Goal: Information Seeking & Learning: Learn about a topic

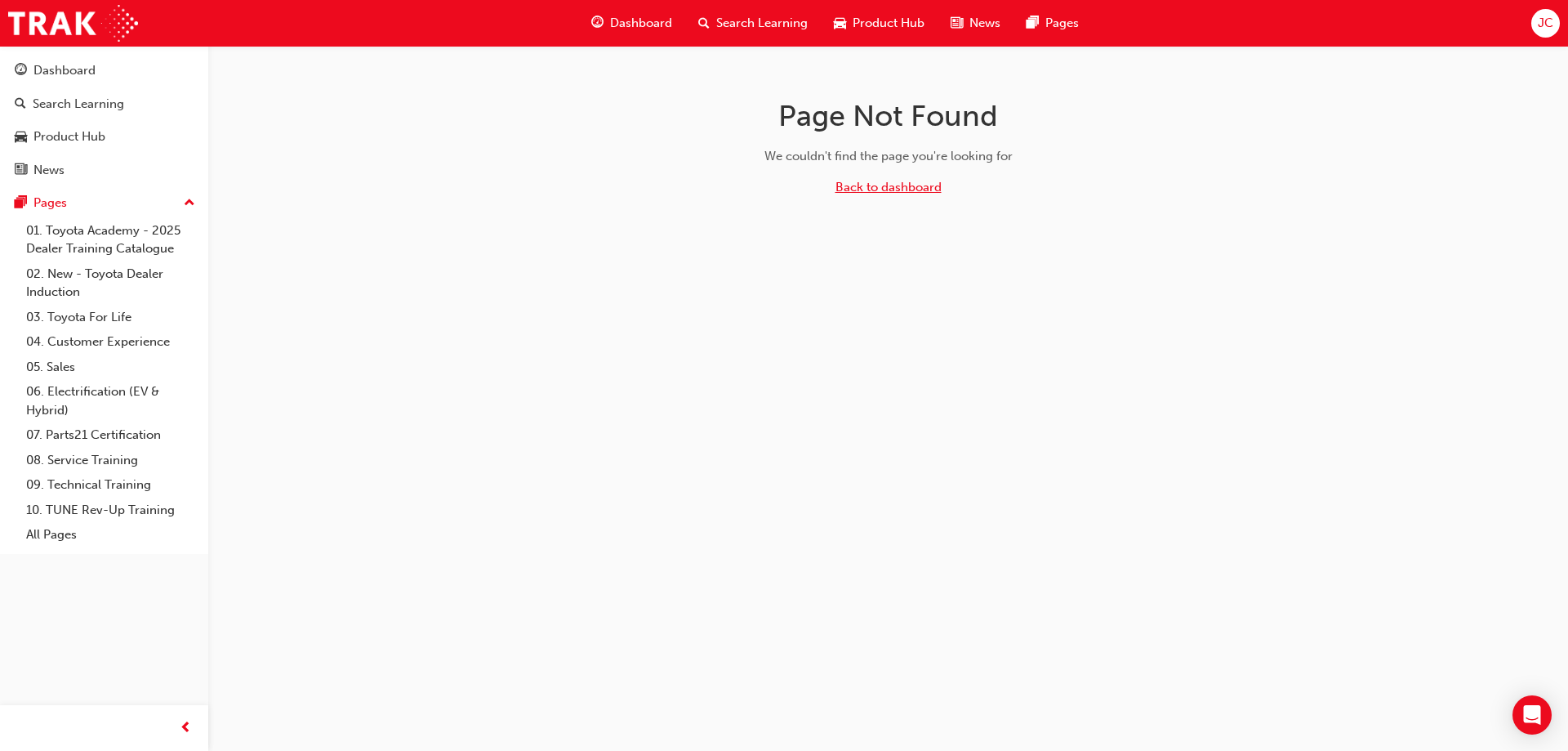
click at [873, 186] on link "Back to dashboard" at bounding box center [888, 187] width 106 height 15
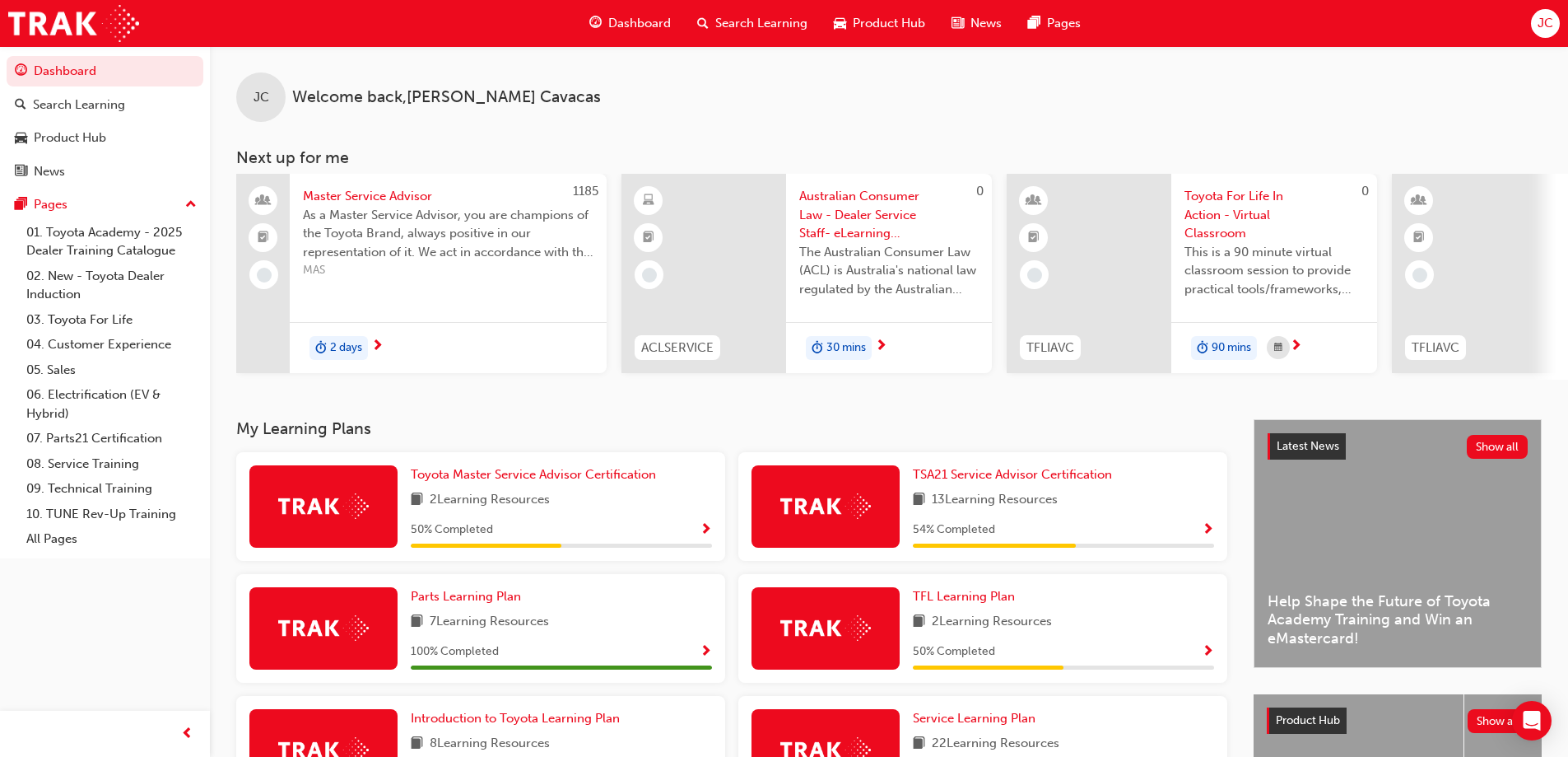
click at [636, 26] on span "Dashboard" at bounding box center [639, 23] width 63 height 19
click at [648, 24] on span "Dashboard" at bounding box center [639, 23] width 63 height 19
click at [747, 23] on span "Search Learning" at bounding box center [761, 23] width 92 height 19
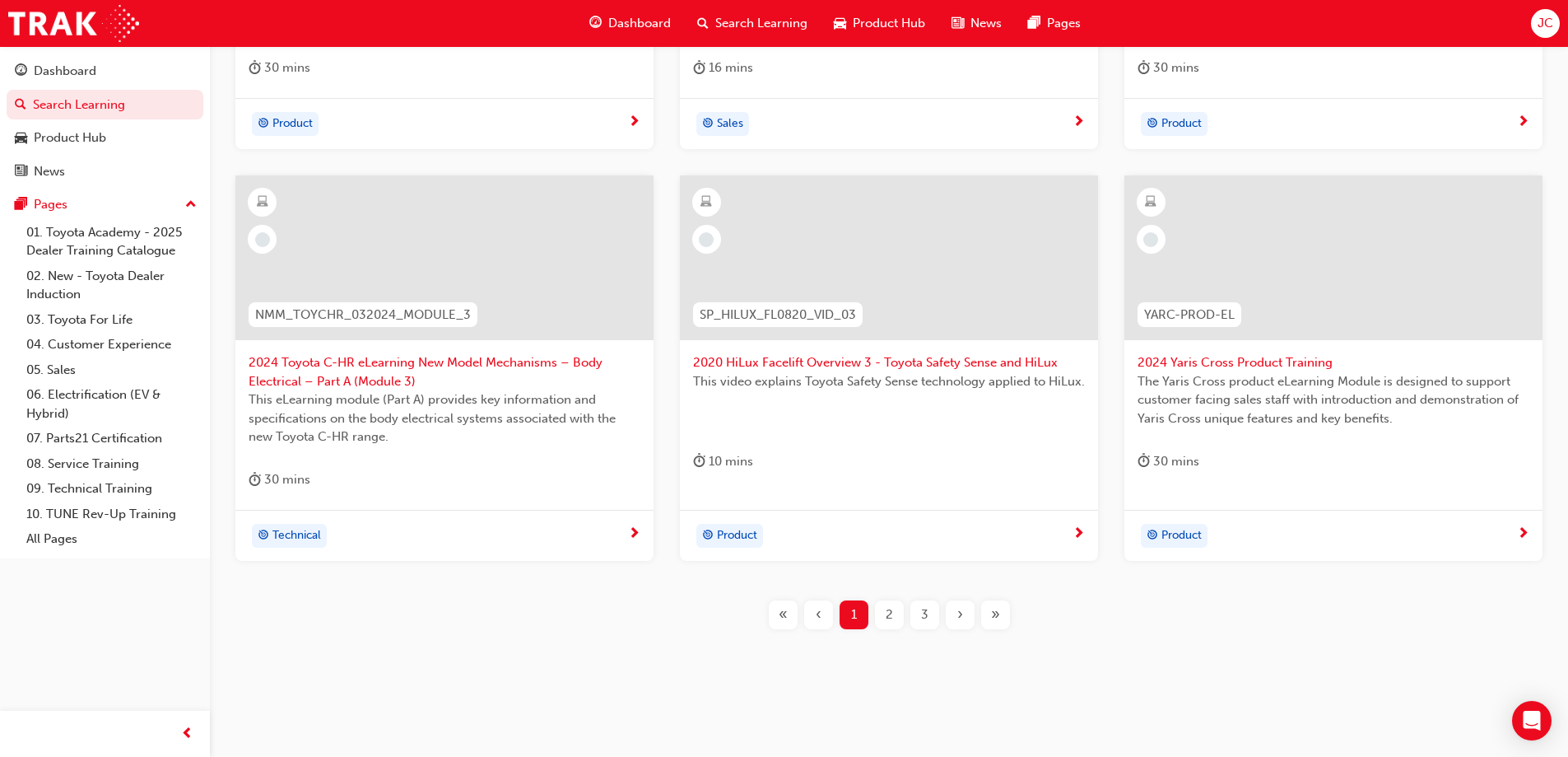
scroll to position [604, 0]
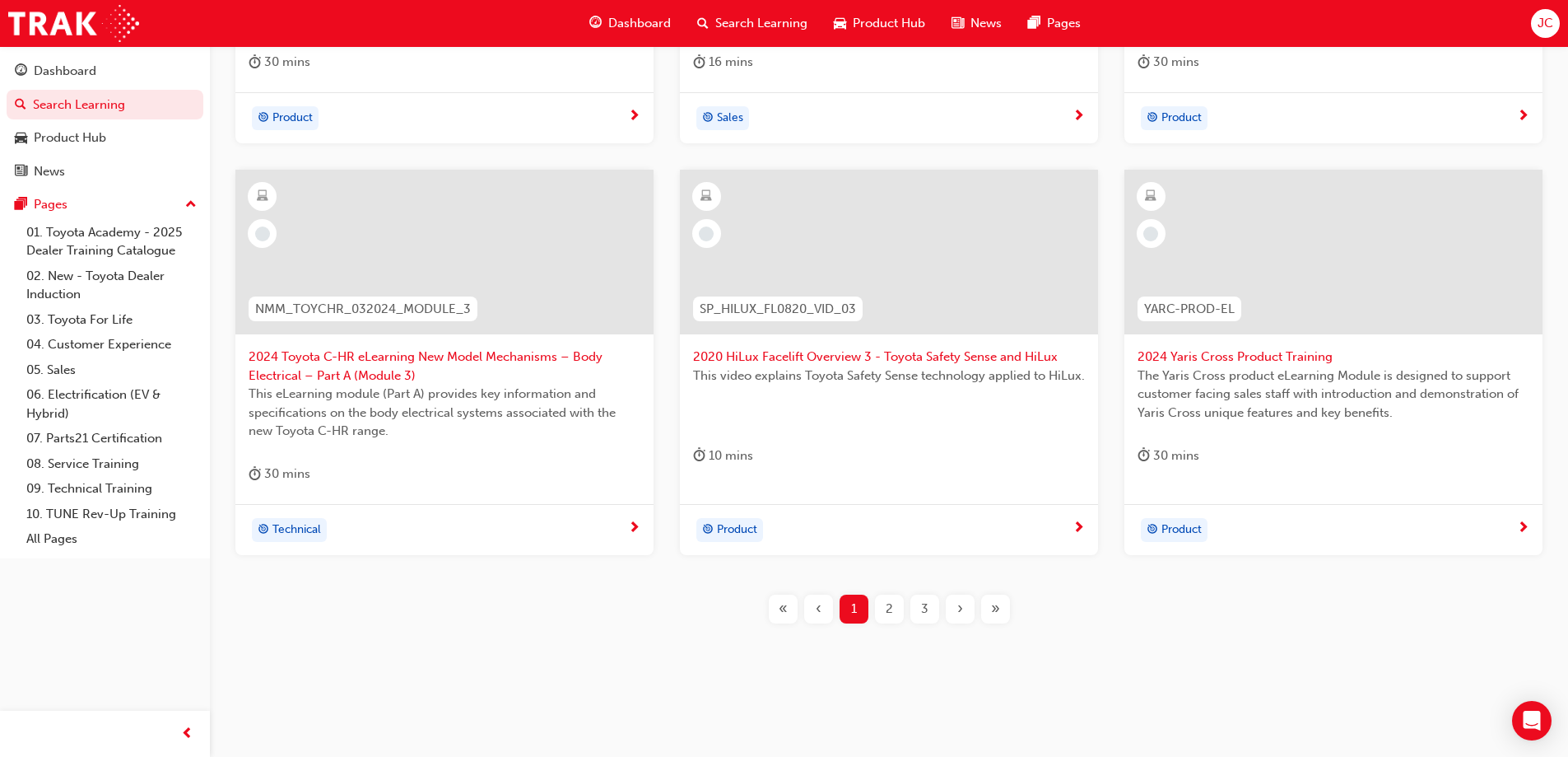
click at [885, 607] on span "2" at bounding box center [889, 608] width 8 height 19
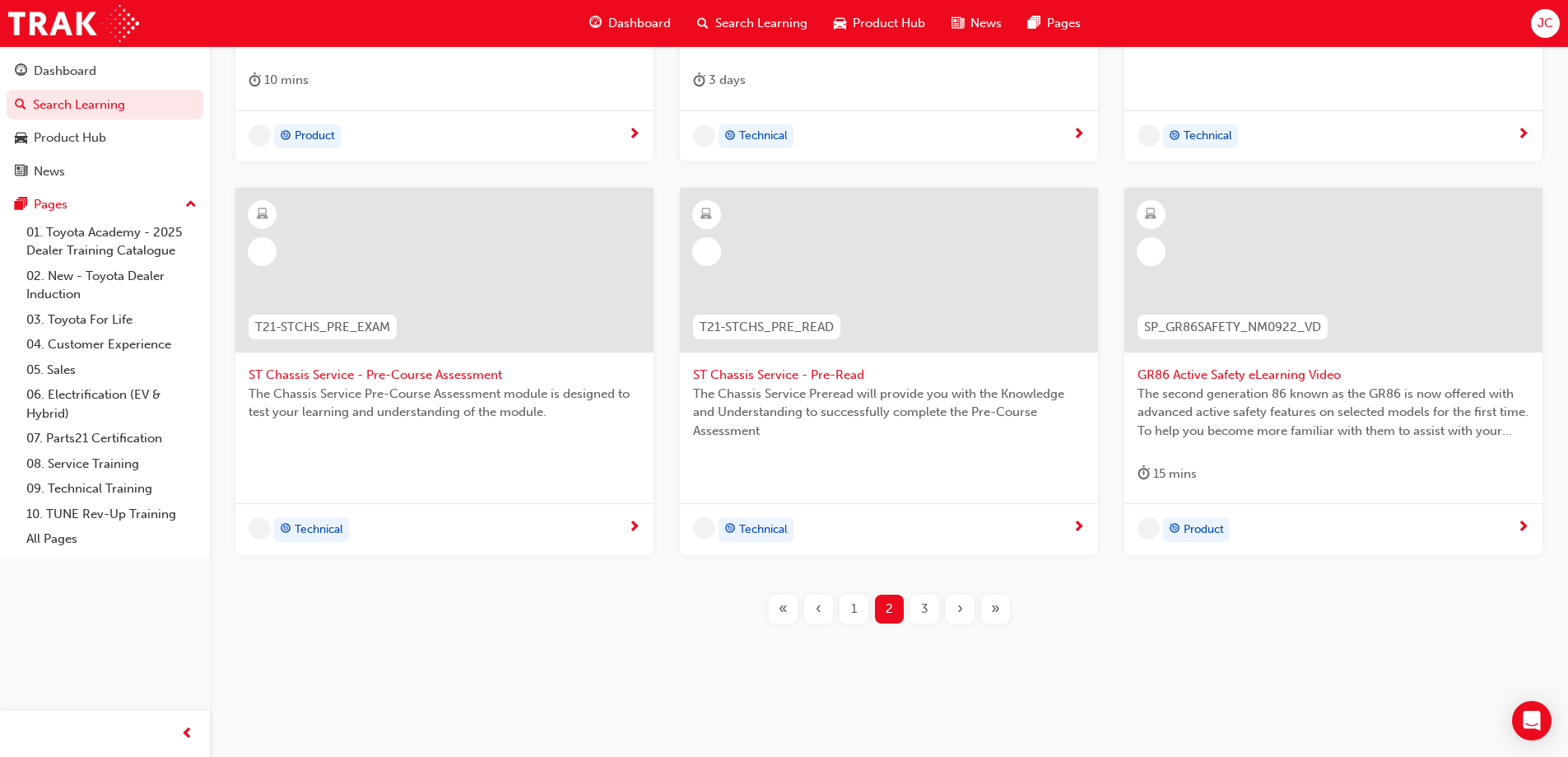
scroll to position [587, 0]
click at [928, 607] on span "3" at bounding box center [925, 608] width 8 height 19
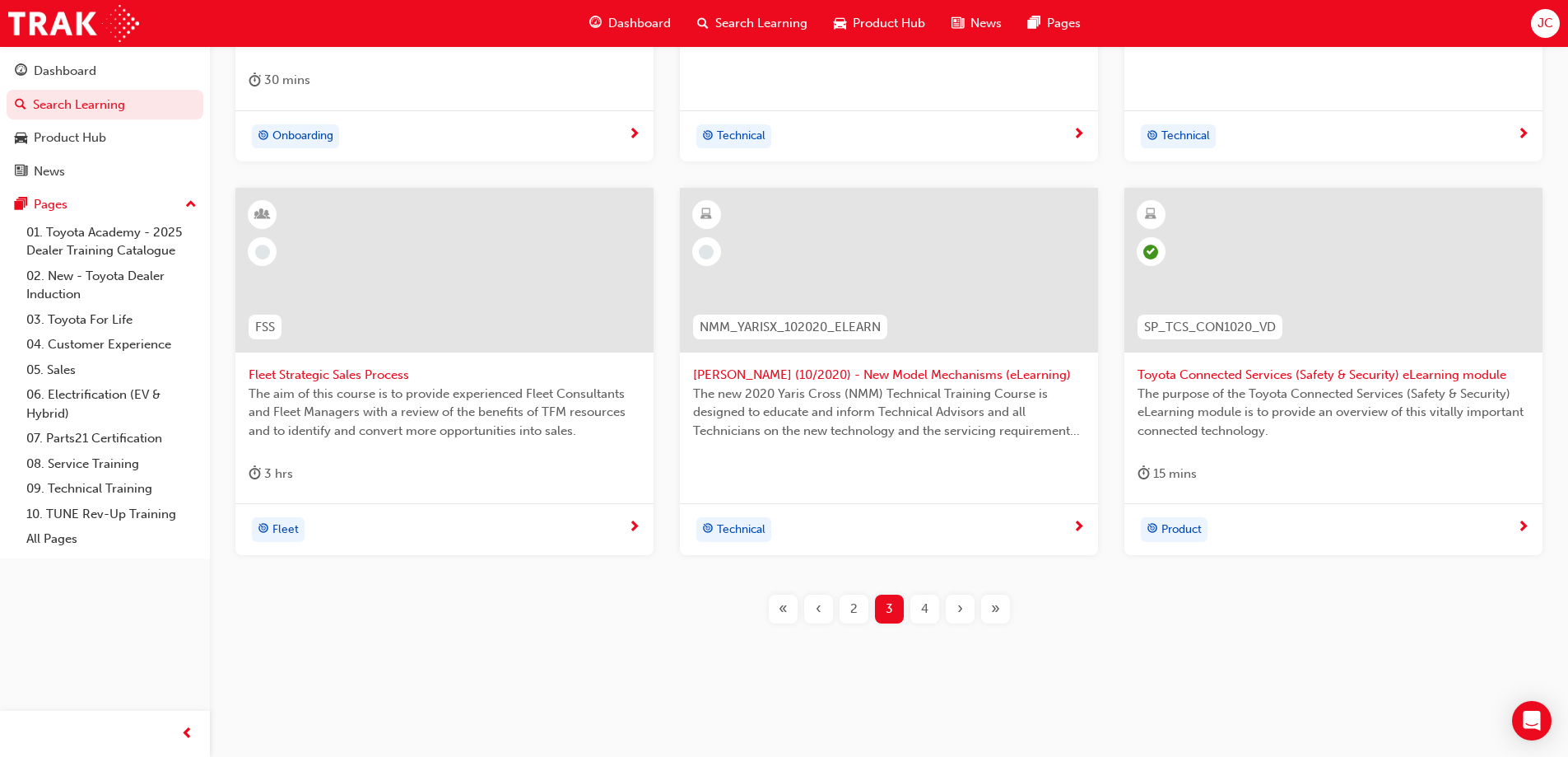
click at [930, 607] on div "4" at bounding box center [925, 608] width 28 height 28
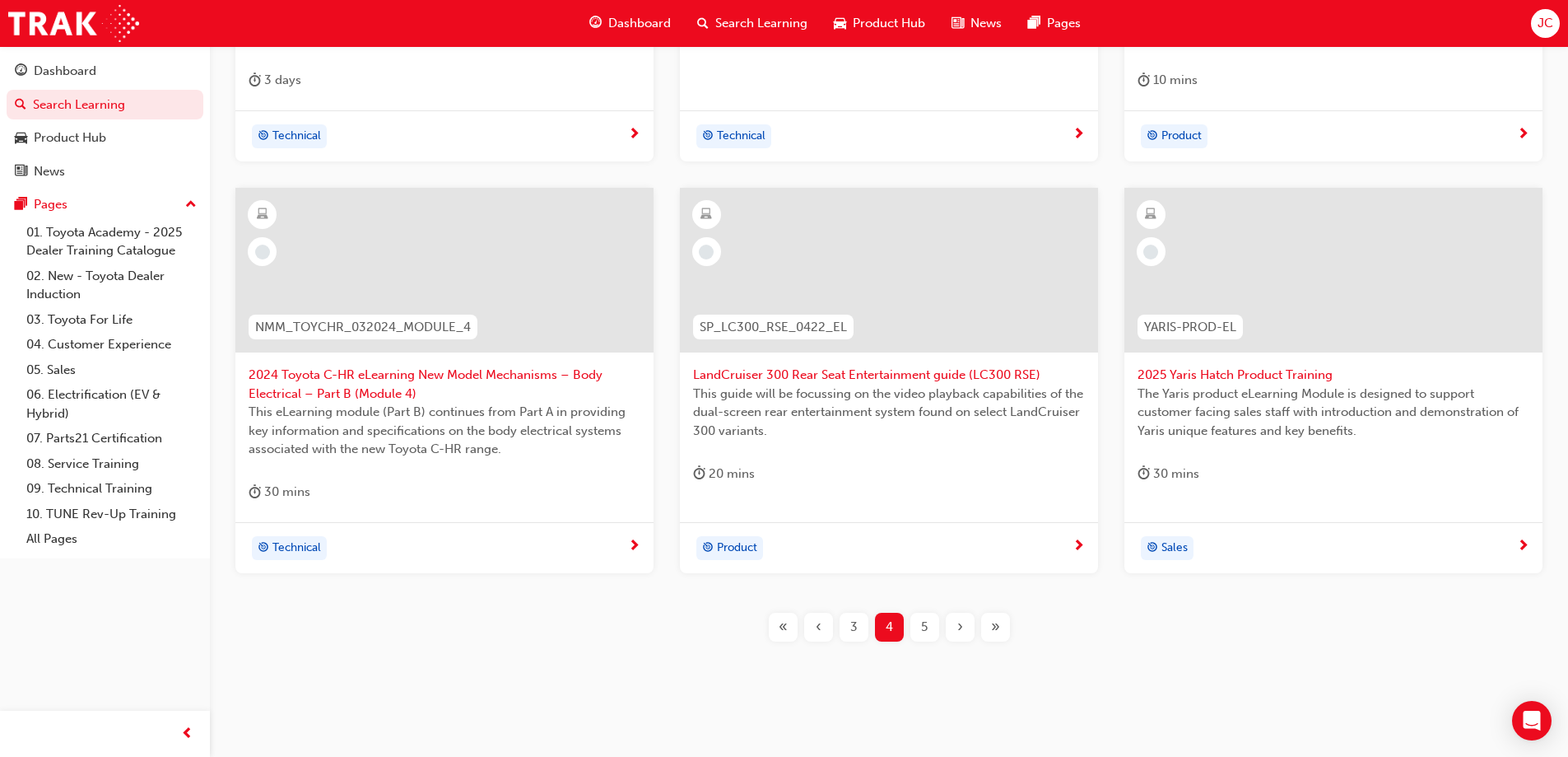
click at [921, 630] on span "5" at bounding box center [925, 627] width 7 height 19
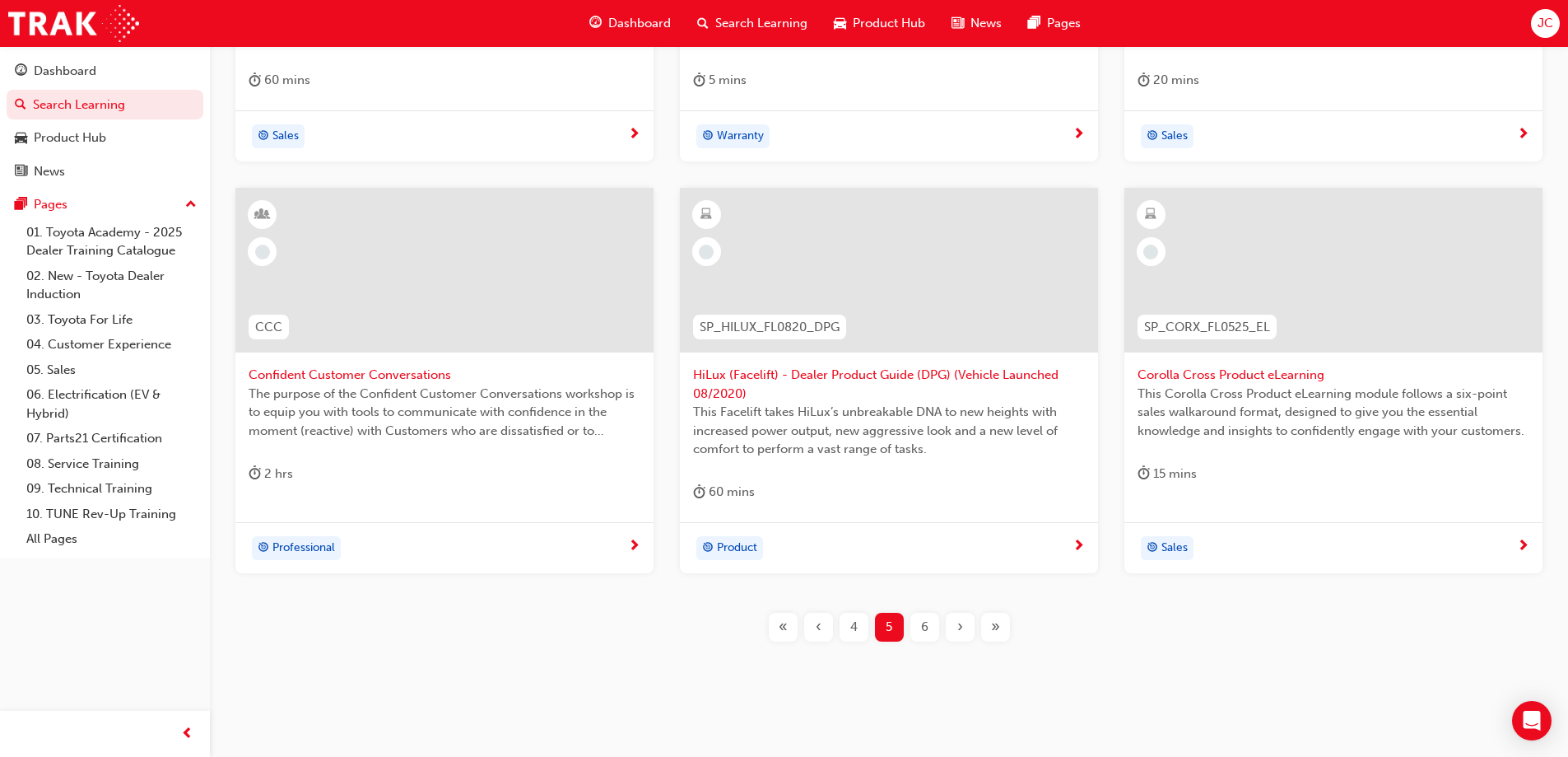
click at [784, 629] on span "«" at bounding box center [783, 627] width 9 height 19
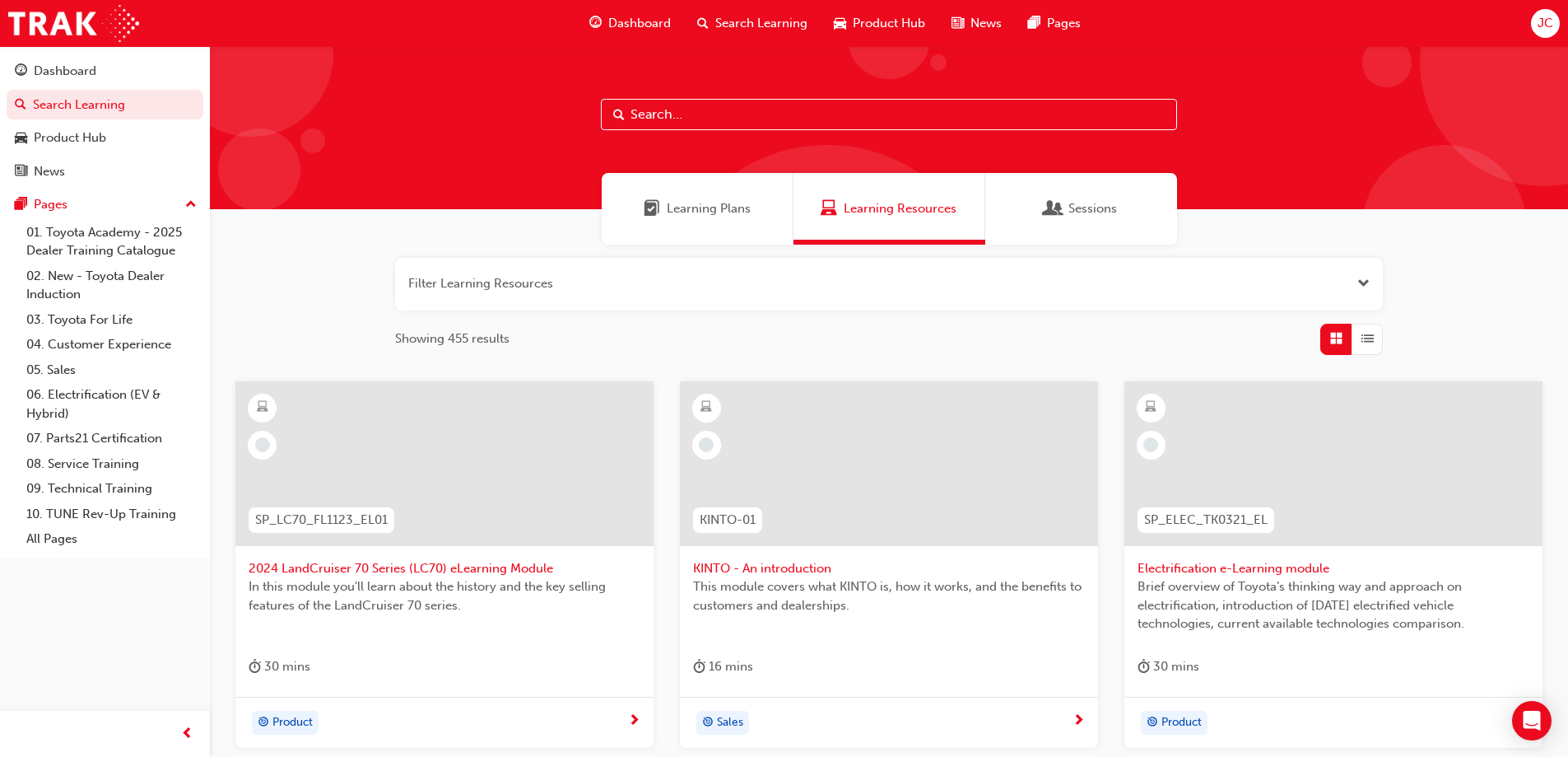
click at [708, 206] on span "Learning Plans" at bounding box center [708, 208] width 84 height 19
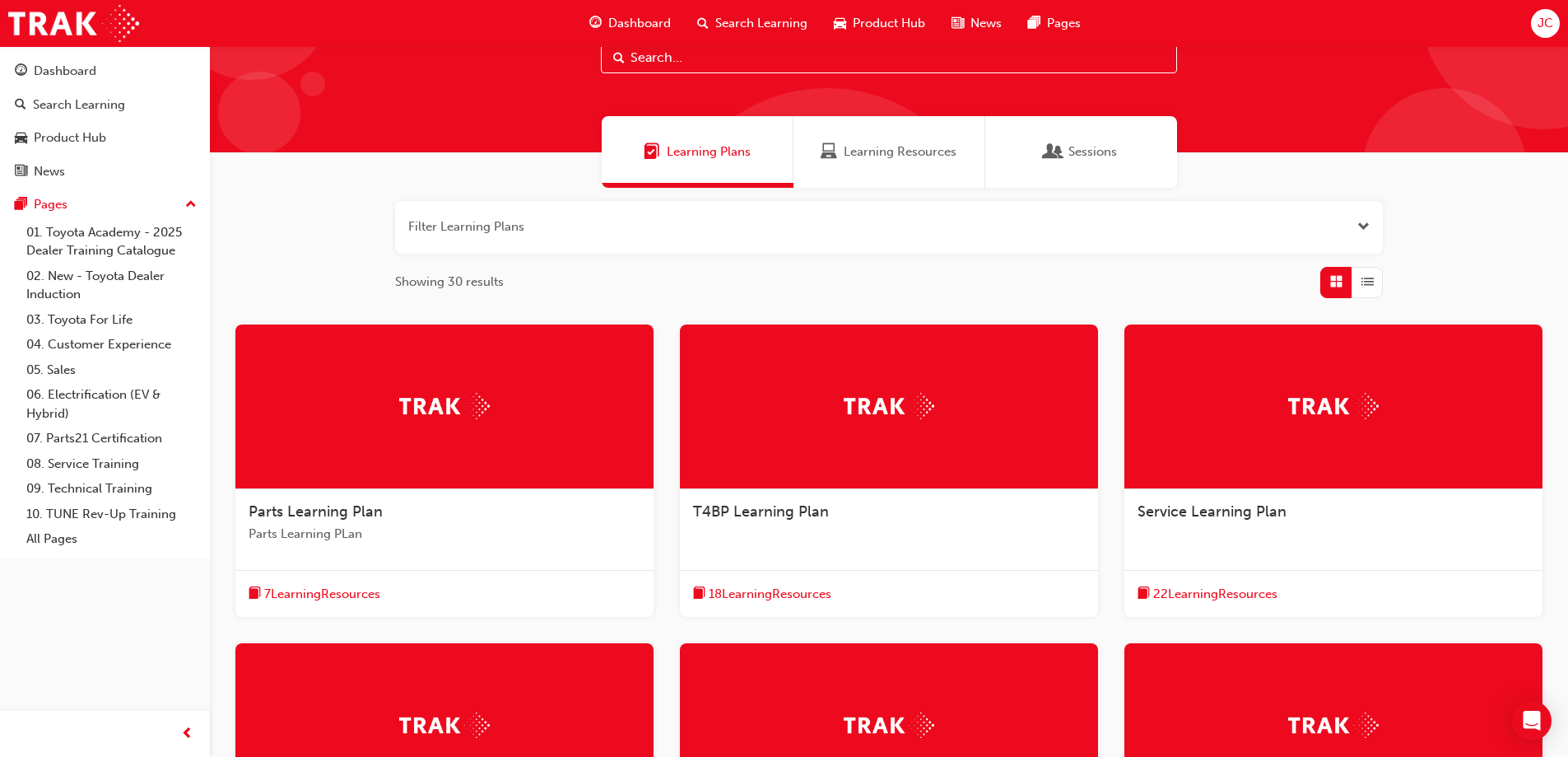
scroll to position [44, 0]
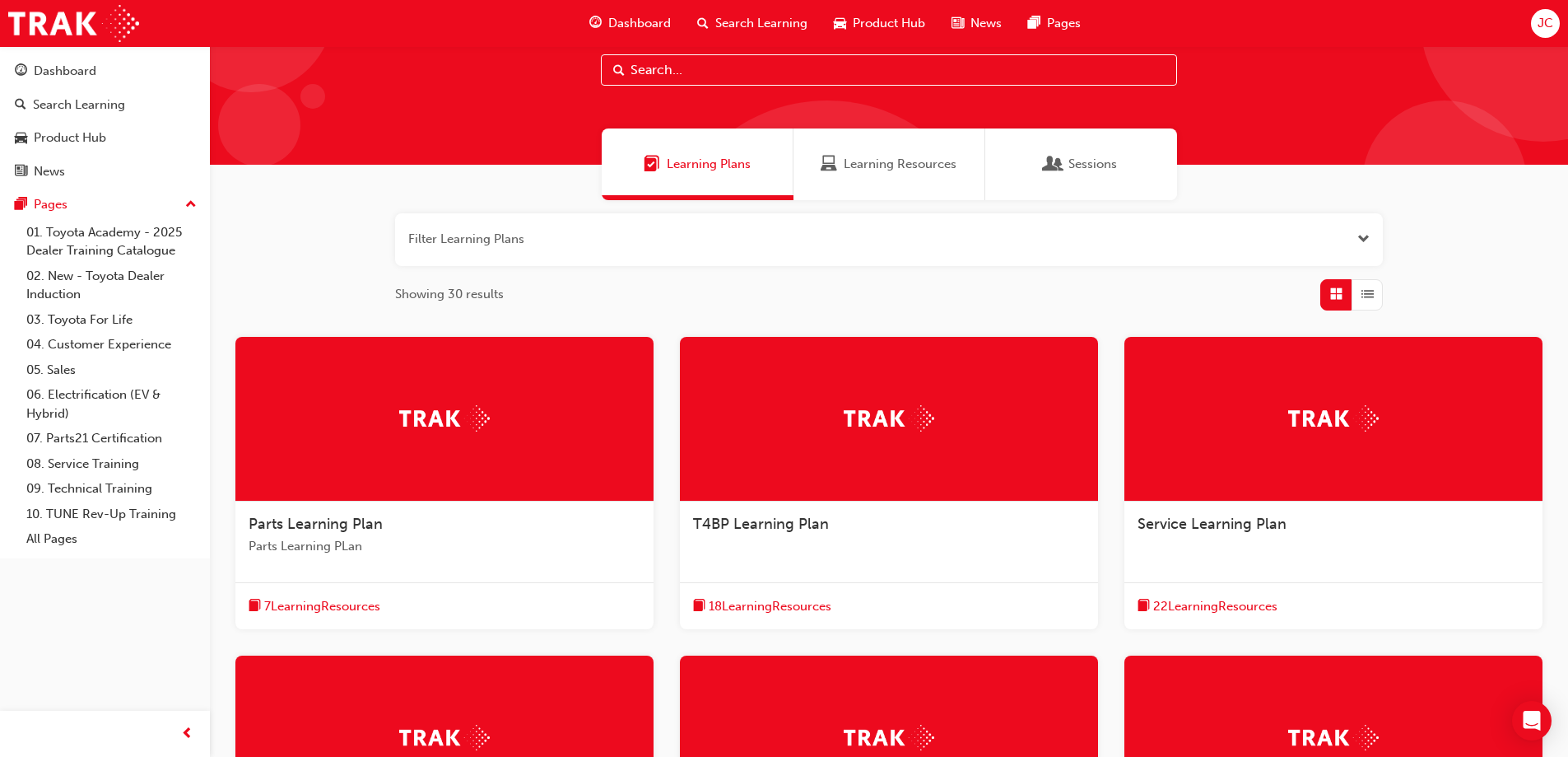
click at [317, 607] on span "7 Learning Resources" at bounding box center [322, 606] width 116 height 19
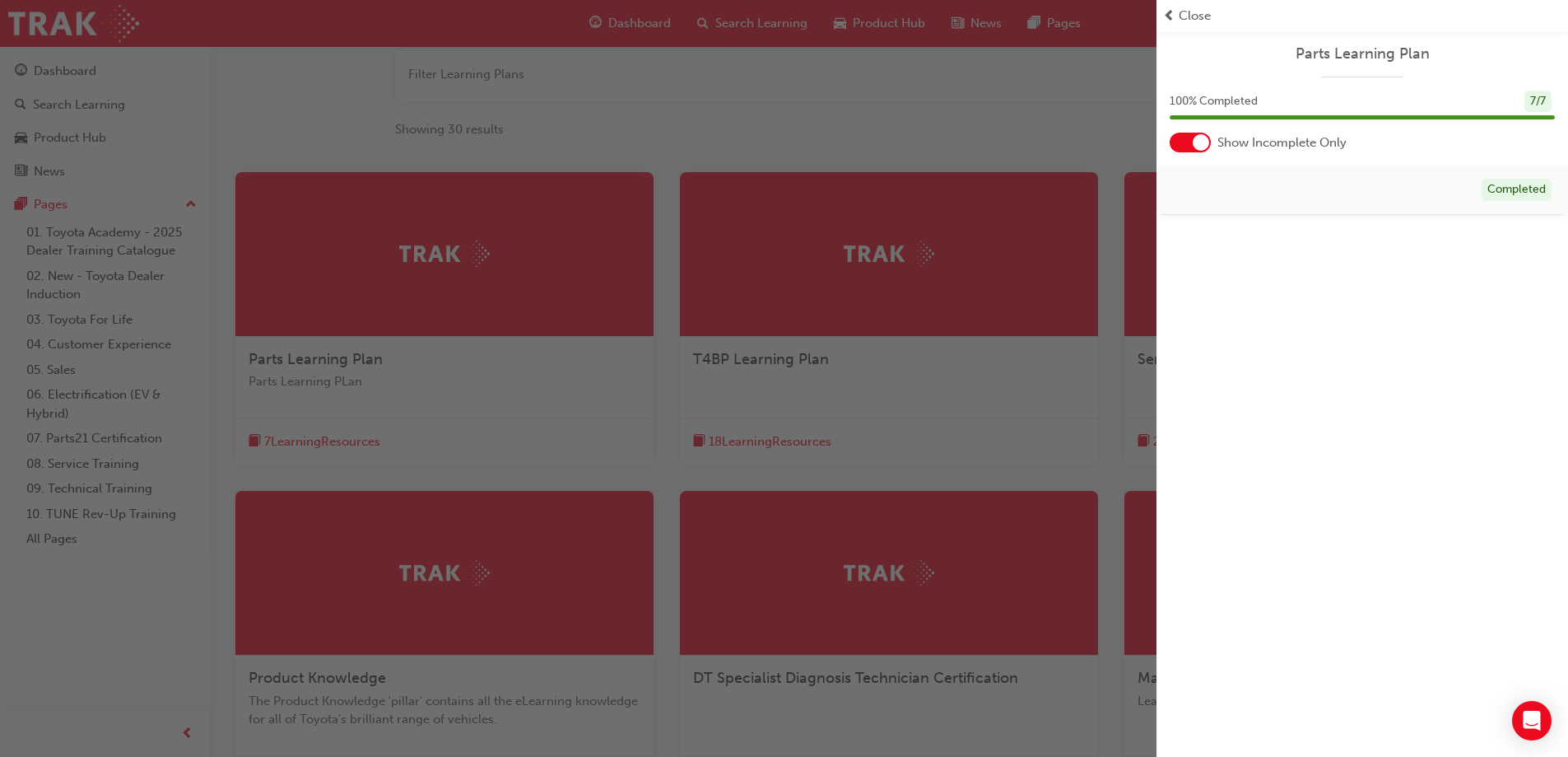
scroll to position [0, 0]
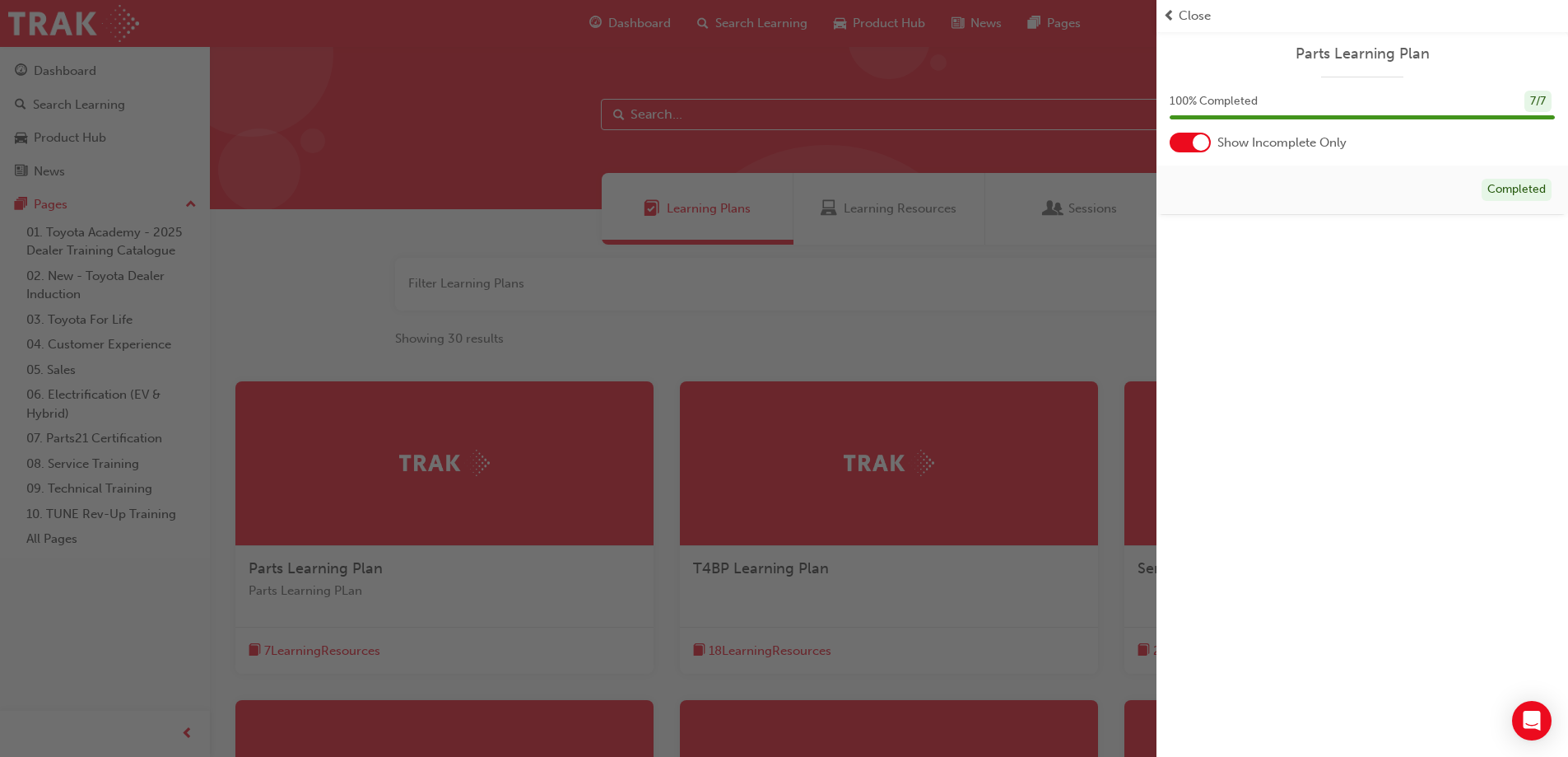
click at [1187, 16] on span "Close" at bounding box center [1195, 16] width 32 height 19
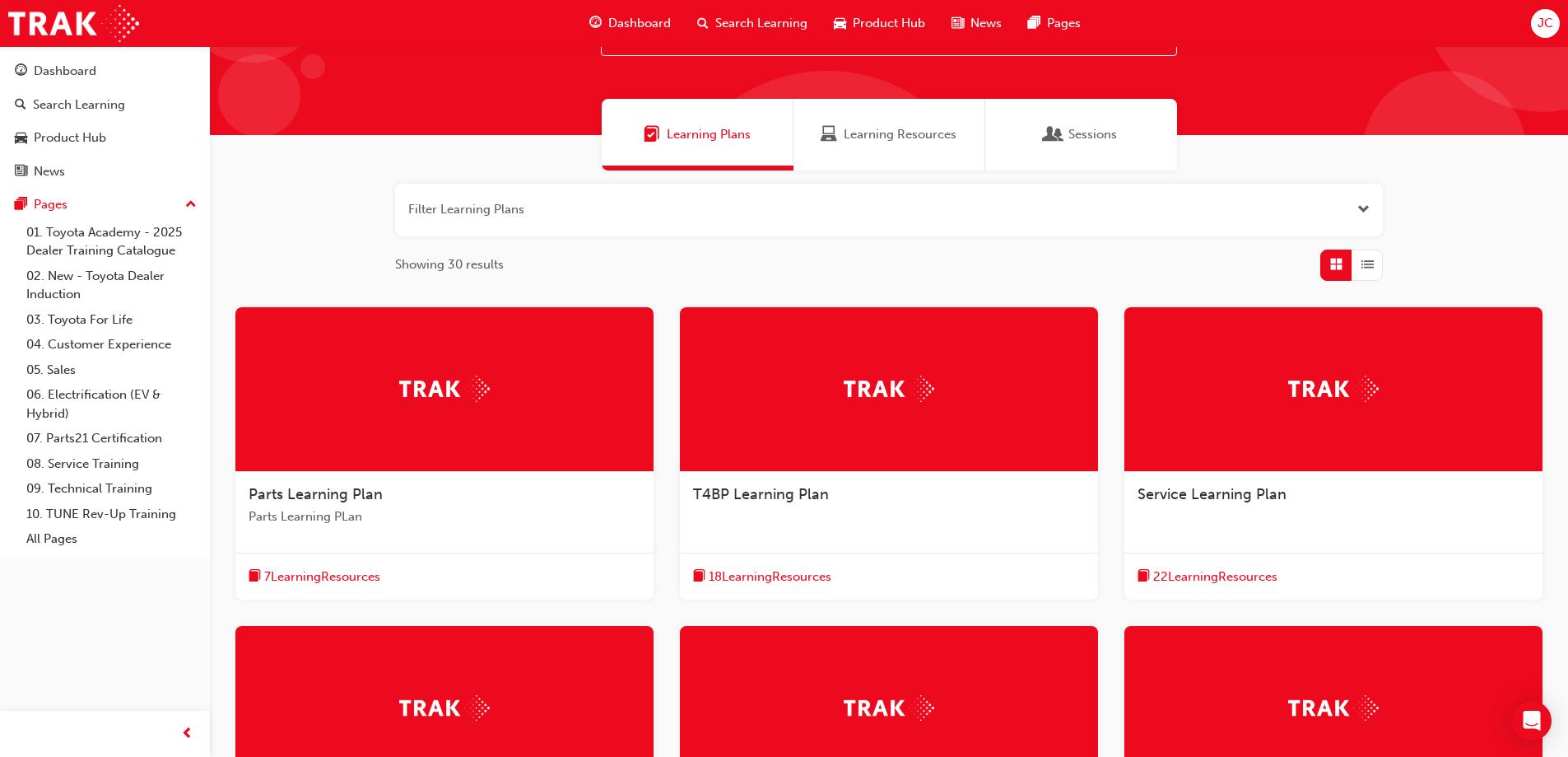
scroll to position [44, 0]
